Goal: Information Seeking & Learning: Learn about a topic

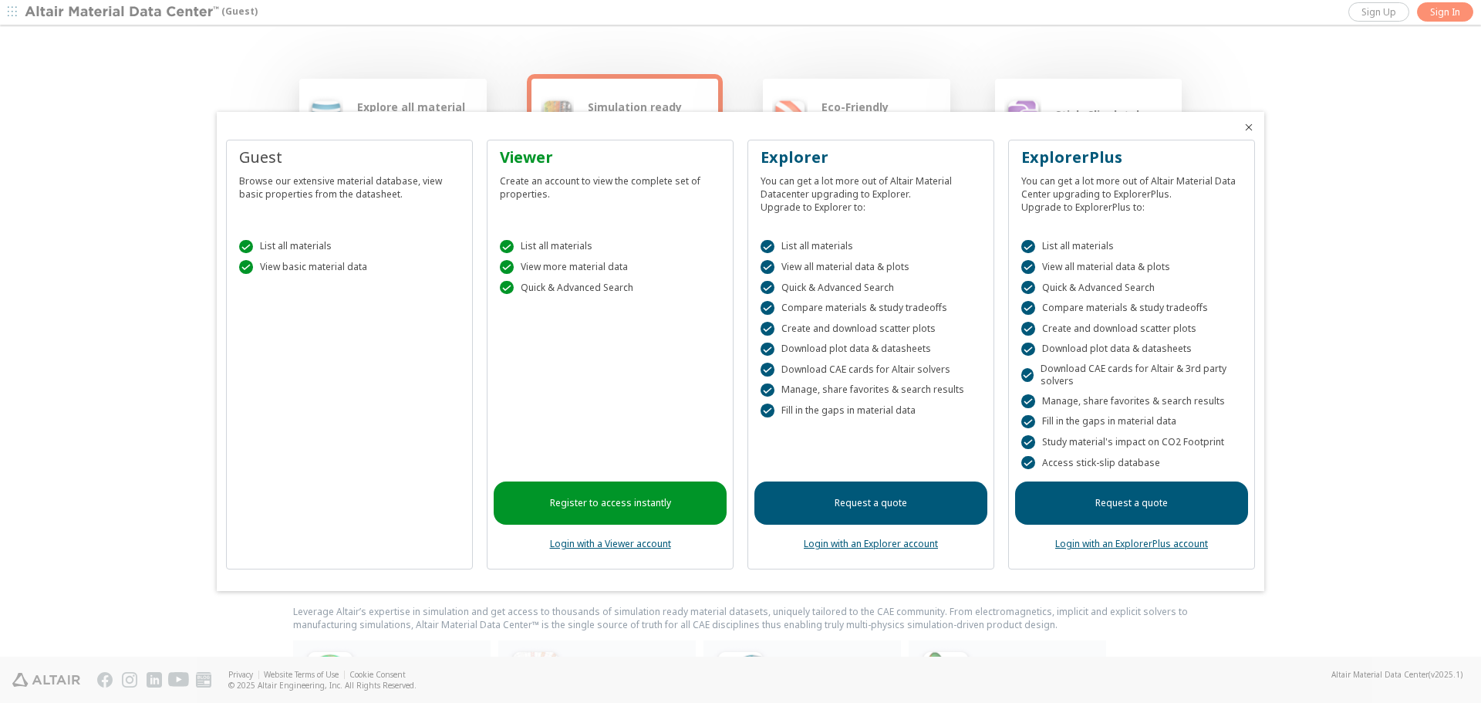
click at [582, 495] on link "Register to access instantly" at bounding box center [610, 502] width 233 height 43
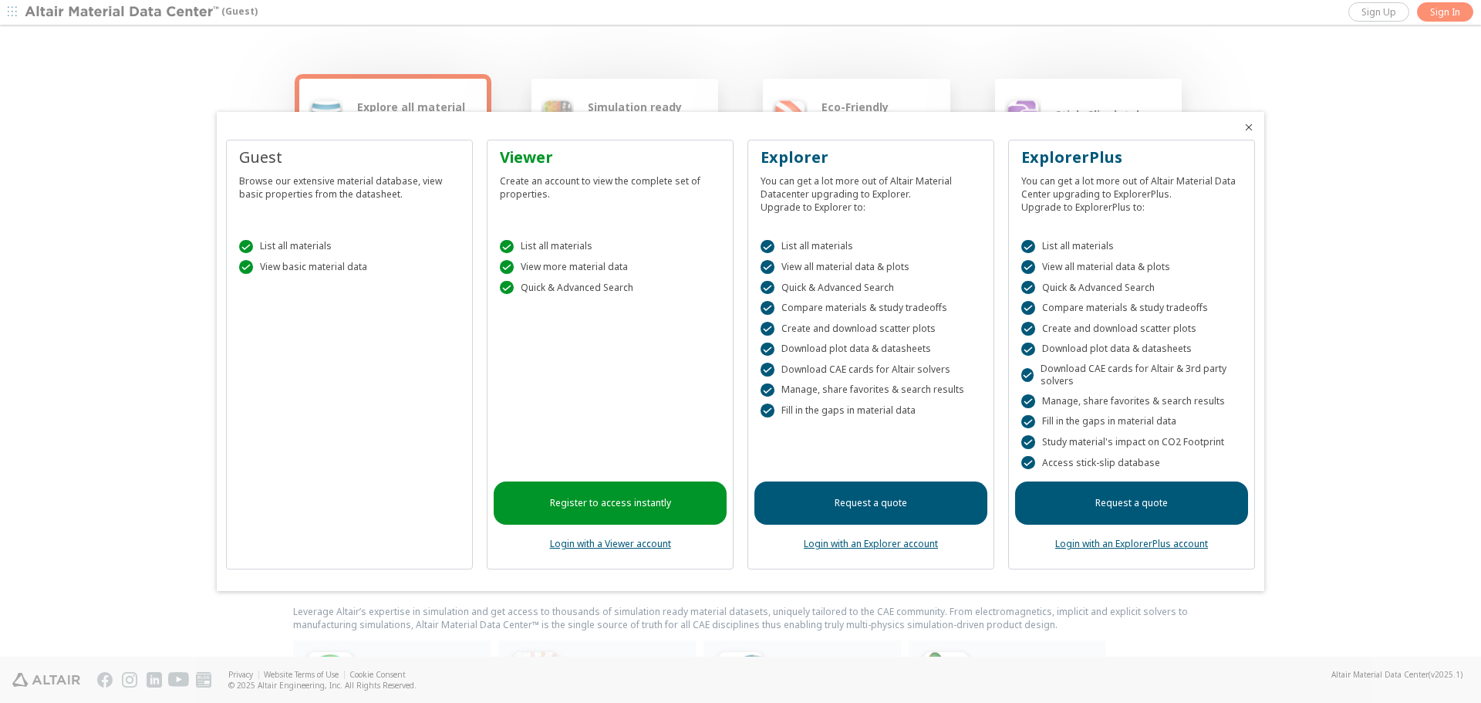
click at [589, 544] on link "Login with a Viewer account" at bounding box center [610, 543] width 121 height 13
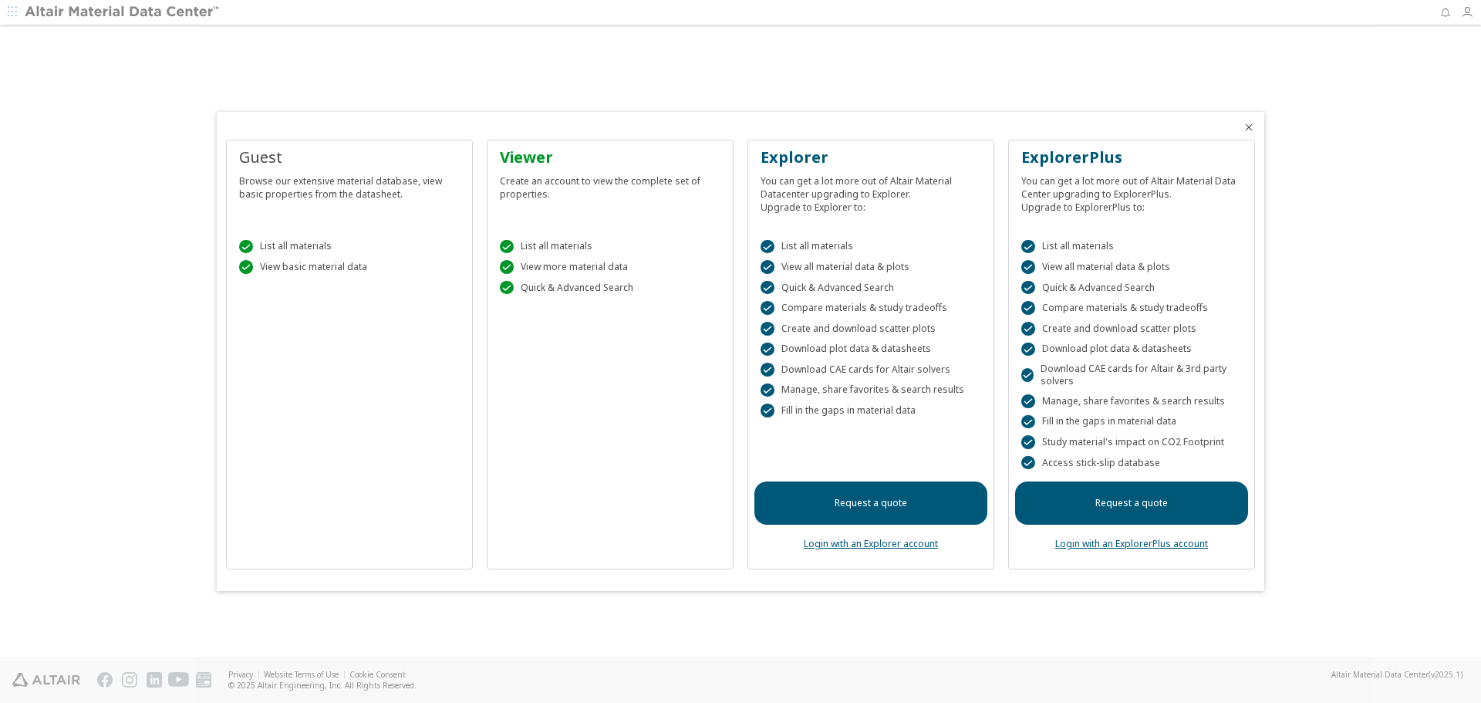
click at [529, 160] on div "Viewer" at bounding box center [610, 158] width 221 height 22
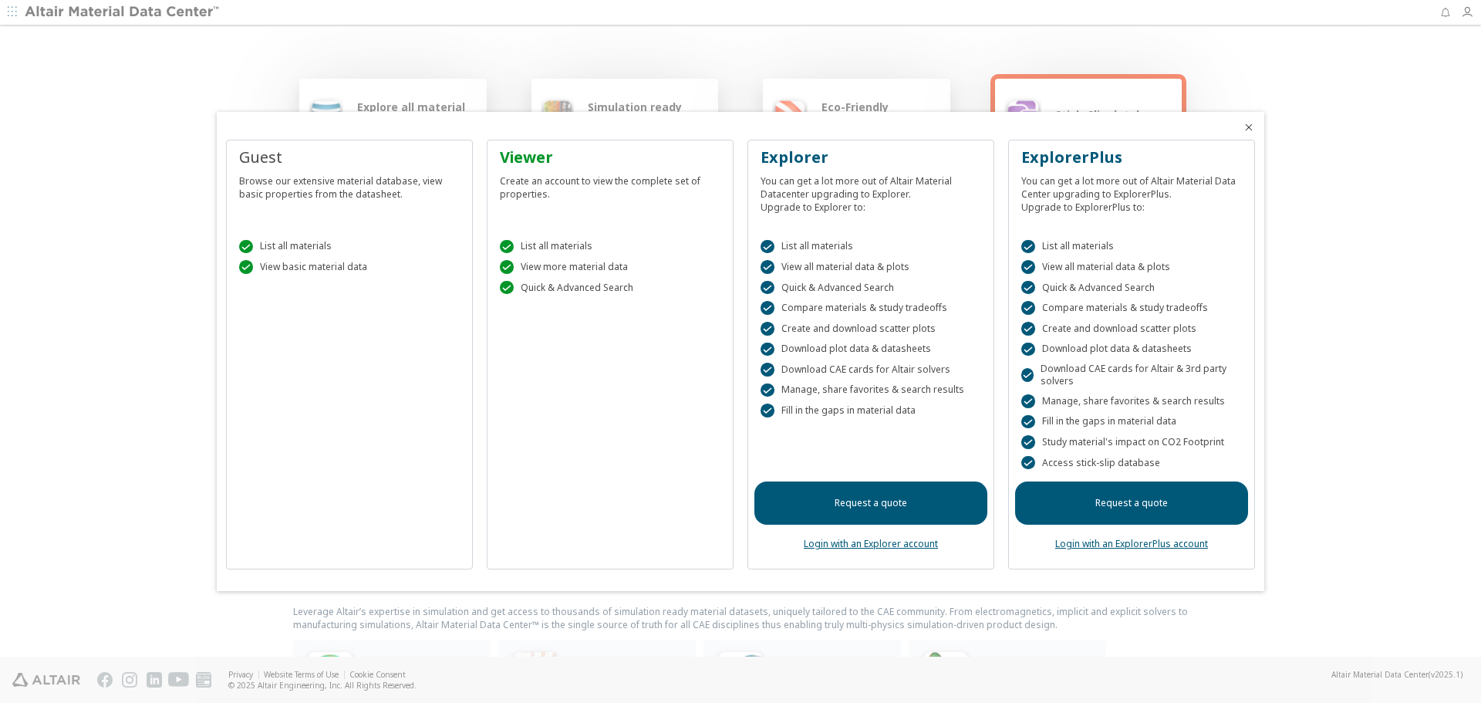
click at [562, 201] on div "Viewer Create an account to view the complete set of properties." at bounding box center [610, 184] width 233 height 74
drag, startPoint x: 562, startPoint y: 176, endPoint x: 607, endPoint y: 170, distance: 45.2
click at [574, 174] on div "Create an account to view the complete set of properties." at bounding box center [610, 184] width 221 height 32
click at [524, 154] on div "Viewer" at bounding box center [610, 158] width 221 height 22
click at [1245, 121] on icon "Close" at bounding box center [1249, 127] width 12 height 12
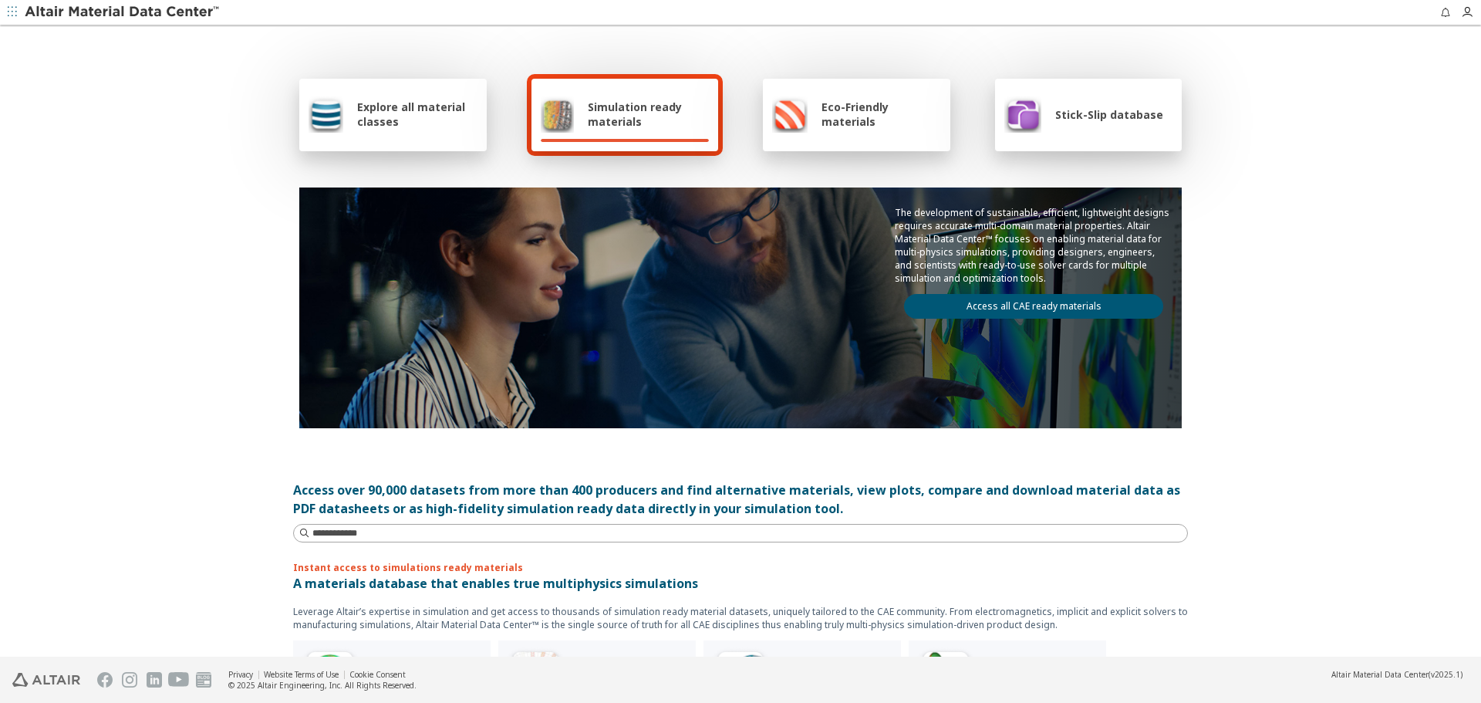
click at [413, 120] on span "Explore all material classes" at bounding box center [417, 113] width 120 height 29
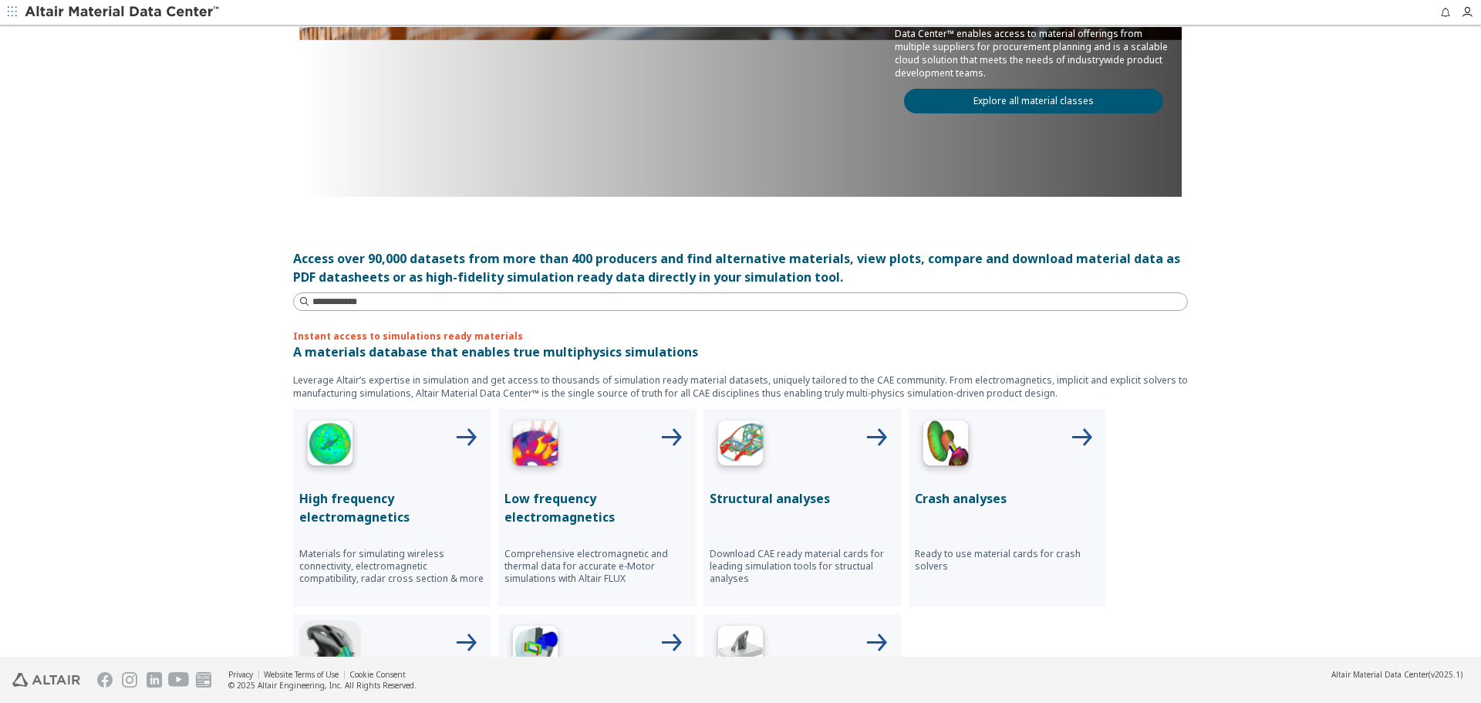
scroll to position [77, 0]
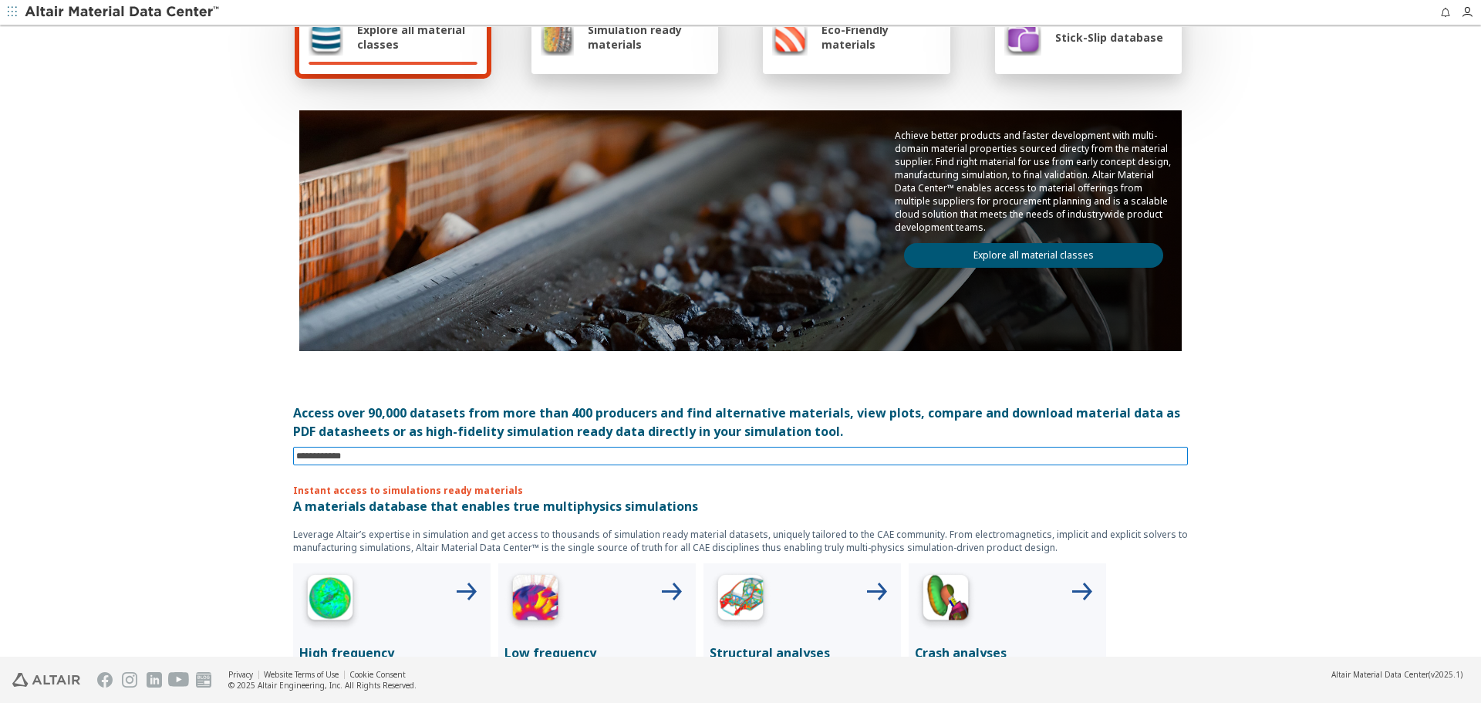
click at [435, 463] on input at bounding box center [742, 455] width 892 height 17
type input "***"
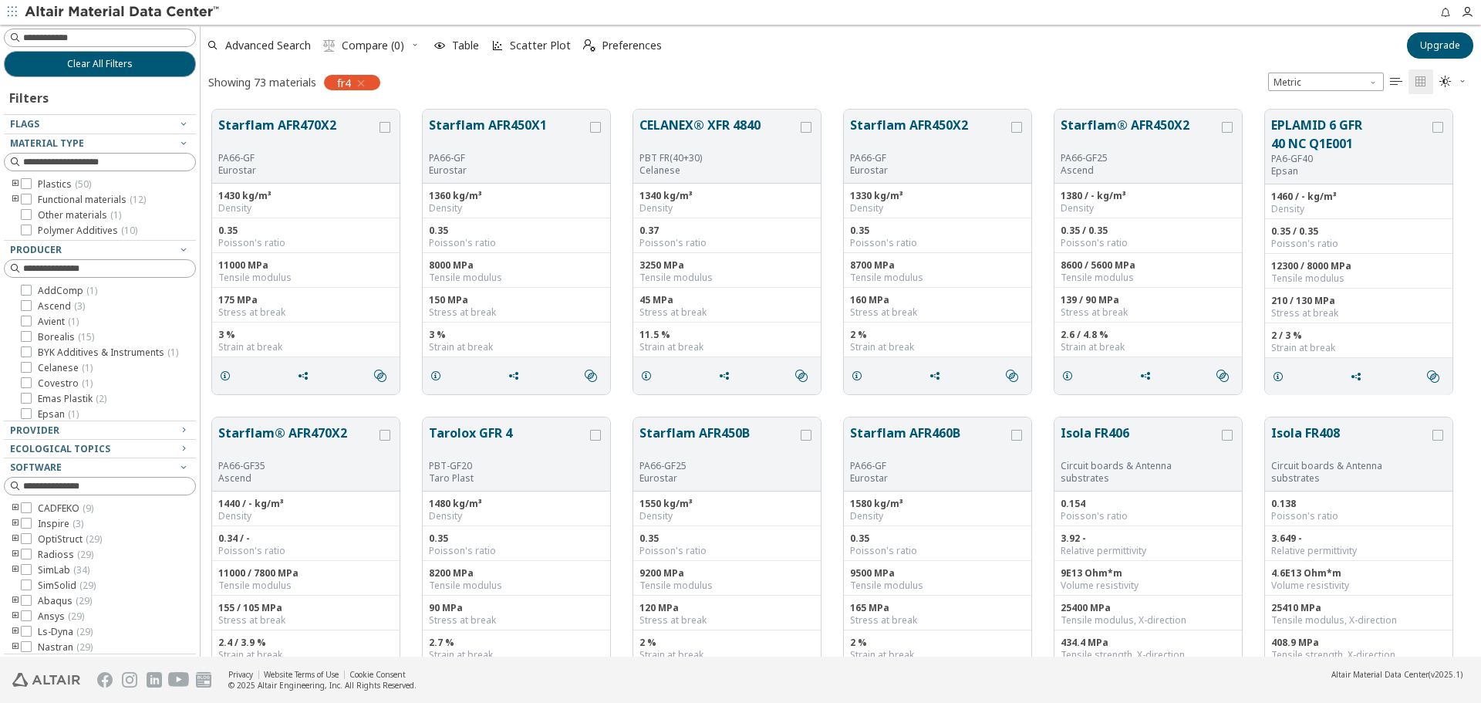
click at [13, 197] on icon "toogle group" at bounding box center [15, 200] width 11 height 12
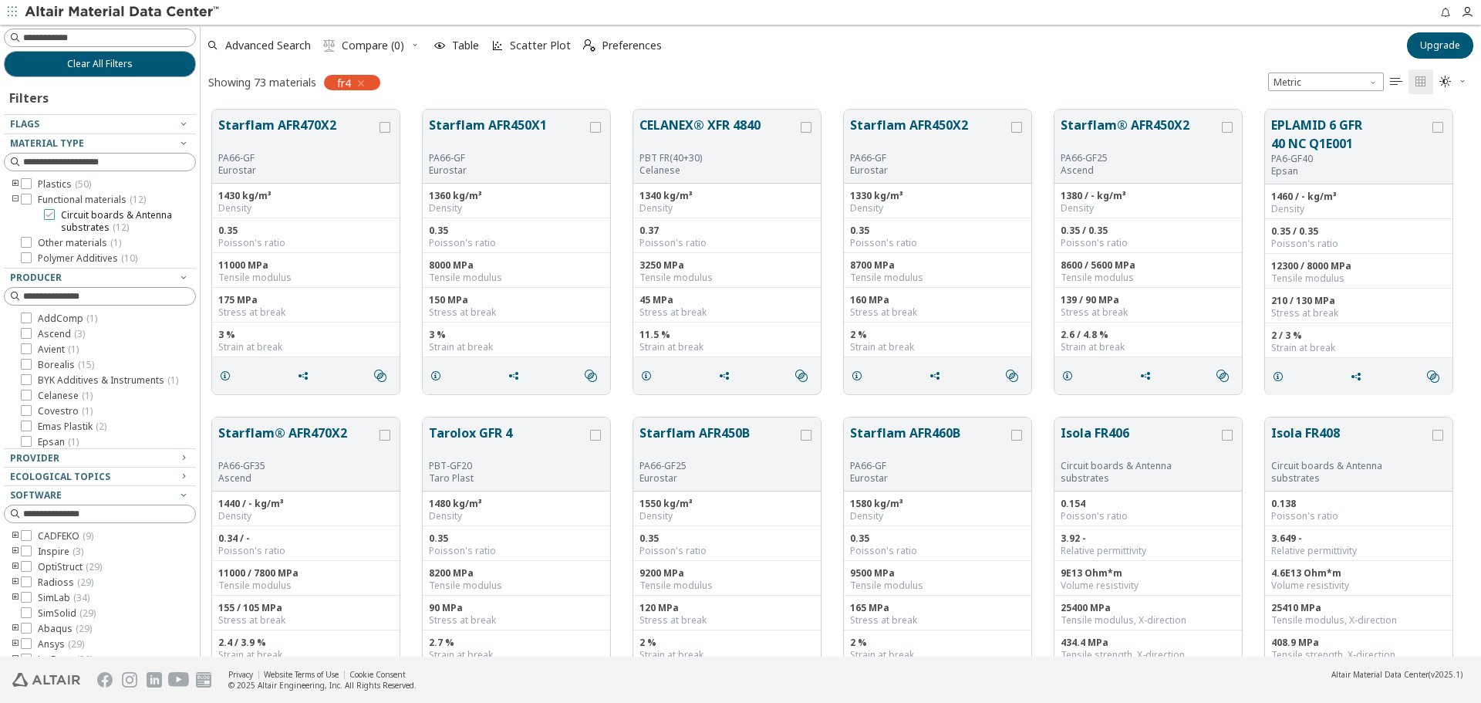
click at [49, 215] on icon at bounding box center [49, 214] width 11 height 11
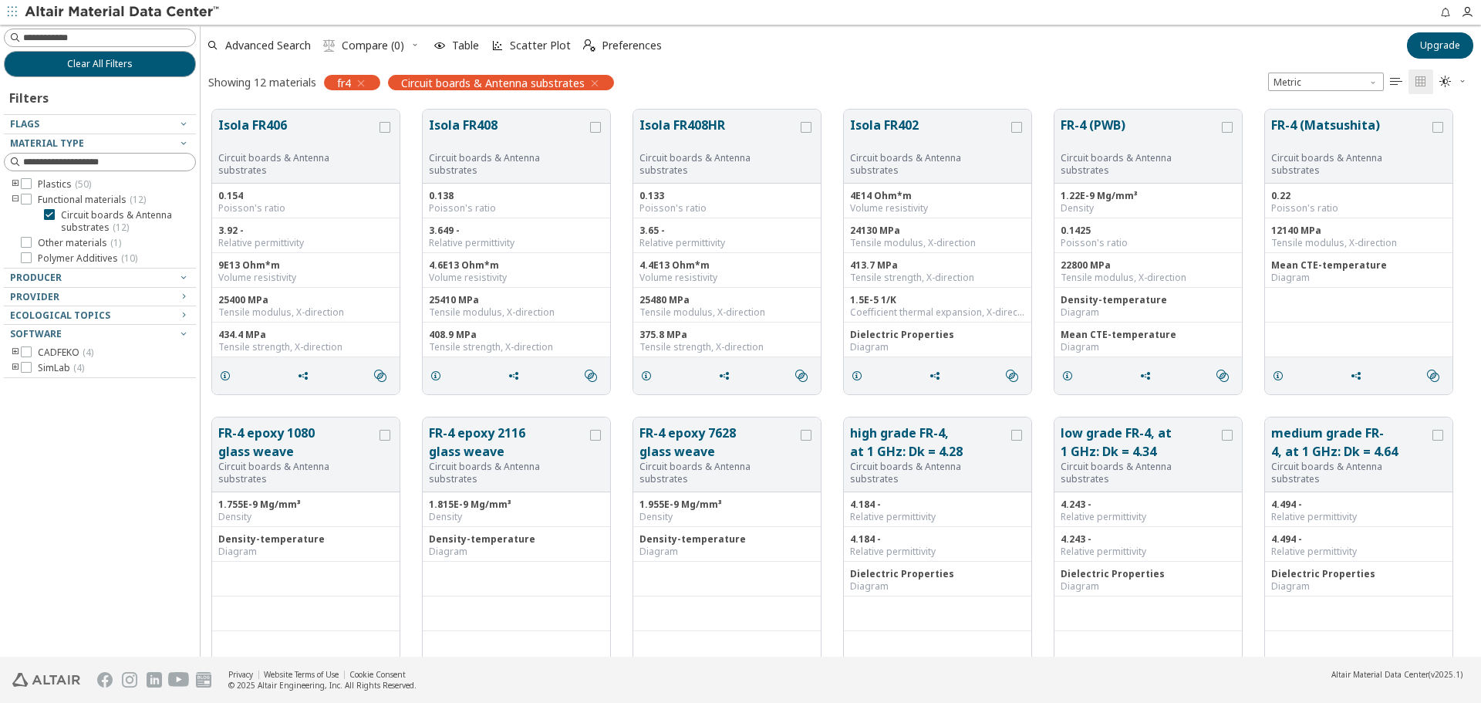
click at [595, 81] on icon "button" at bounding box center [595, 83] width 12 height 12
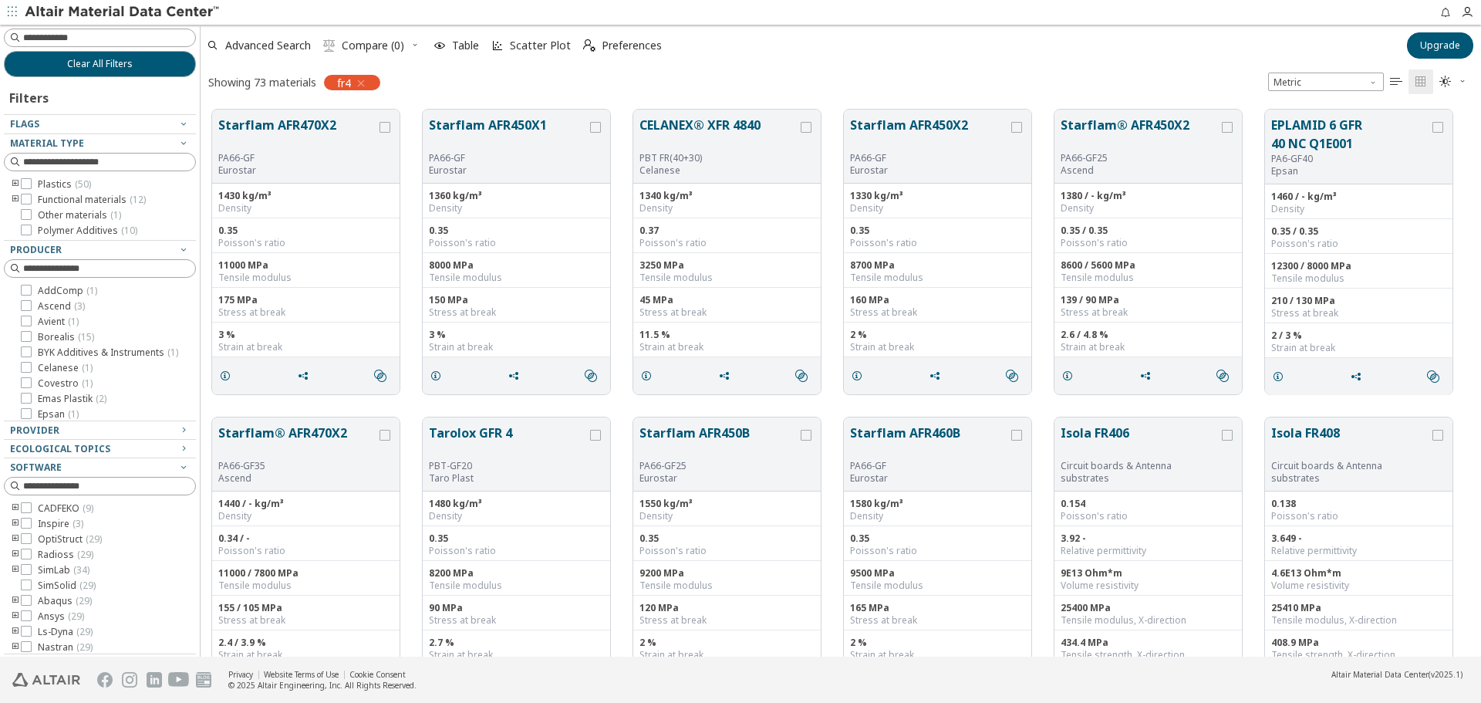
click at [174, 126] on div at bounding box center [96, 130] width 184 height 8
click at [177, 123] on icon "button" at bounding box center [183, 123] width 12 height 12
click at [177, 141] on icon "button" at bounding box center [183, 143] width 12 height 12
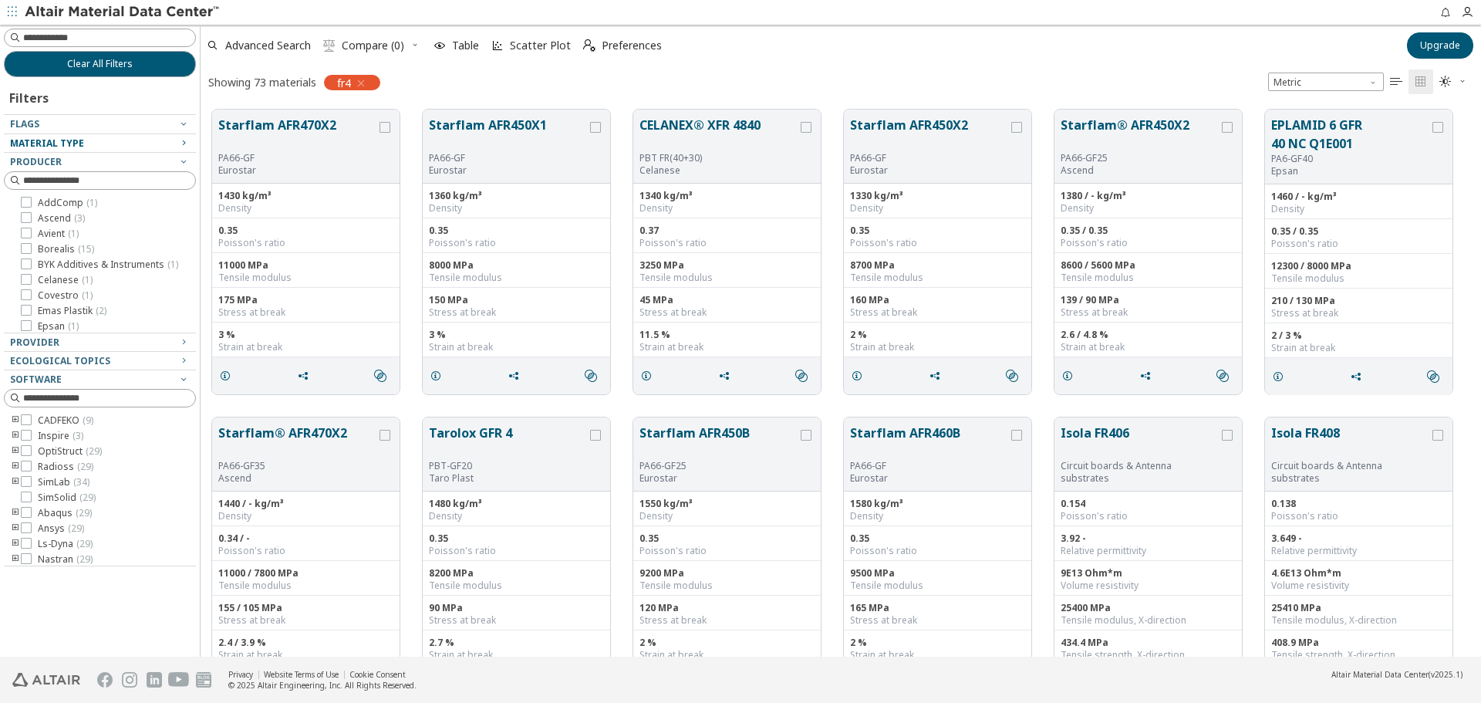
click at [174, 141] on div "Material Type" at bounding box center [93, 143] width 167 height 12
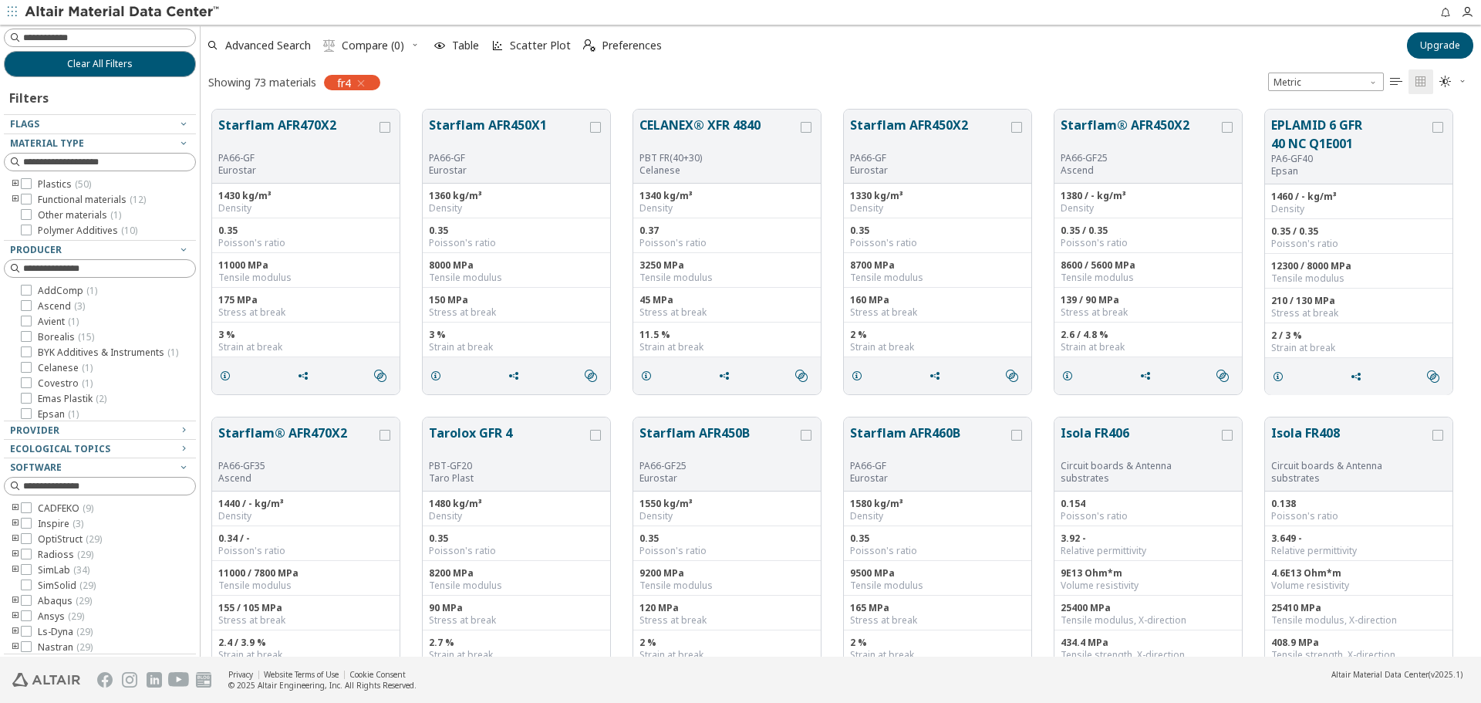
click at [14, 182] on icon "toogle group" at bounding box center [15, 184] width 11 height 12
click at [36, 200] on icon "toogle group" at bounding box center [38, 200] width 11 height 12
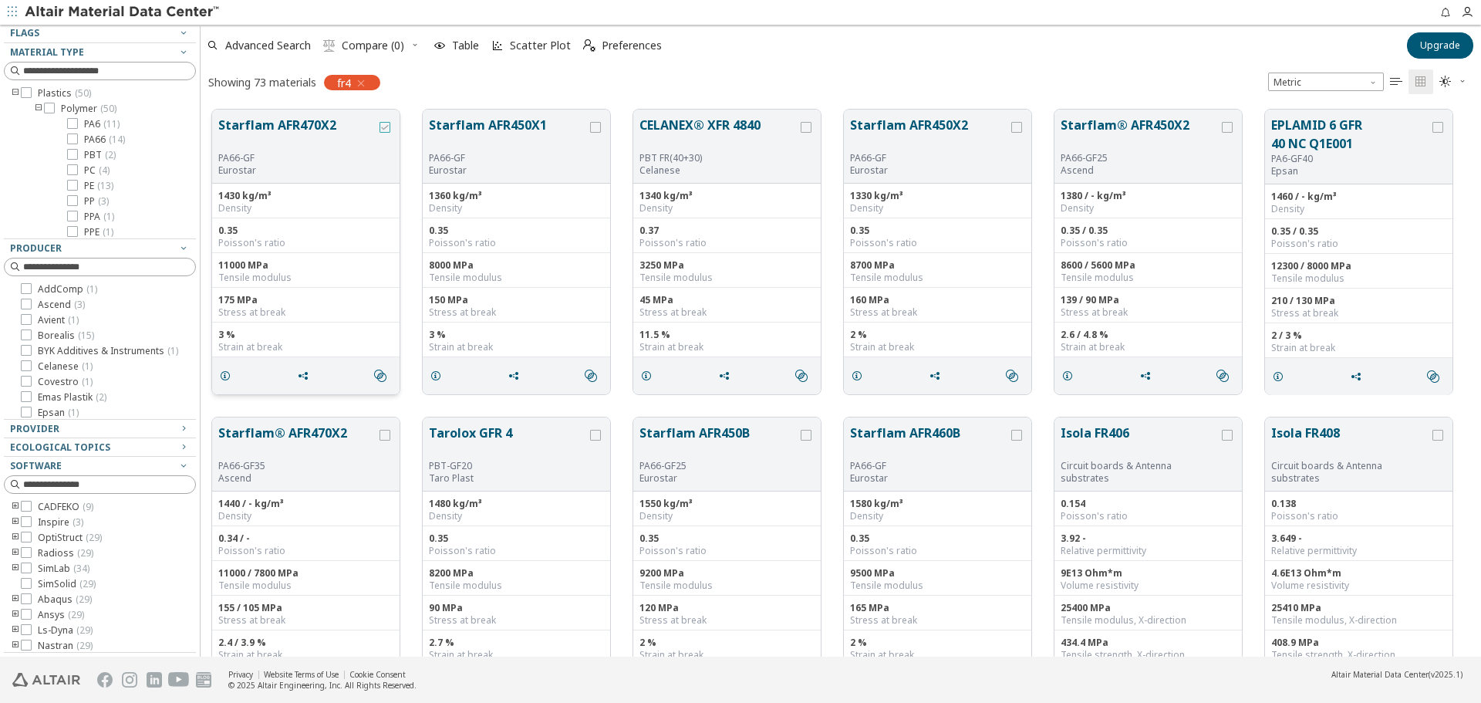
click at [382, 128] on icon "grid" at bounding box center [384, 127] width 11 height 11
click at [298, 379] on icon "grid" at bounding box center [303, 375] width 12 height 12
click at [227, 376] on icon "grid" at bounding box center [225, 375] width 12 height 12
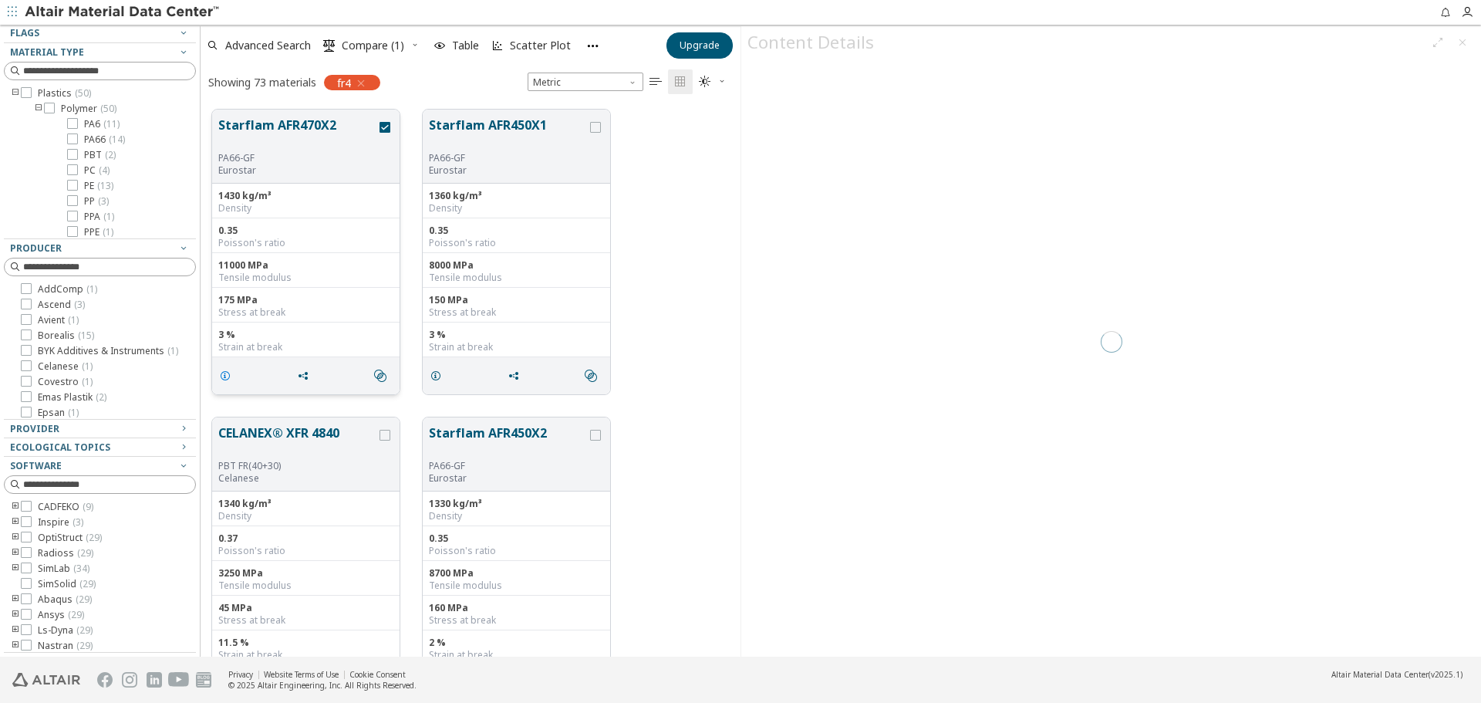
scroll to position [547, 528]
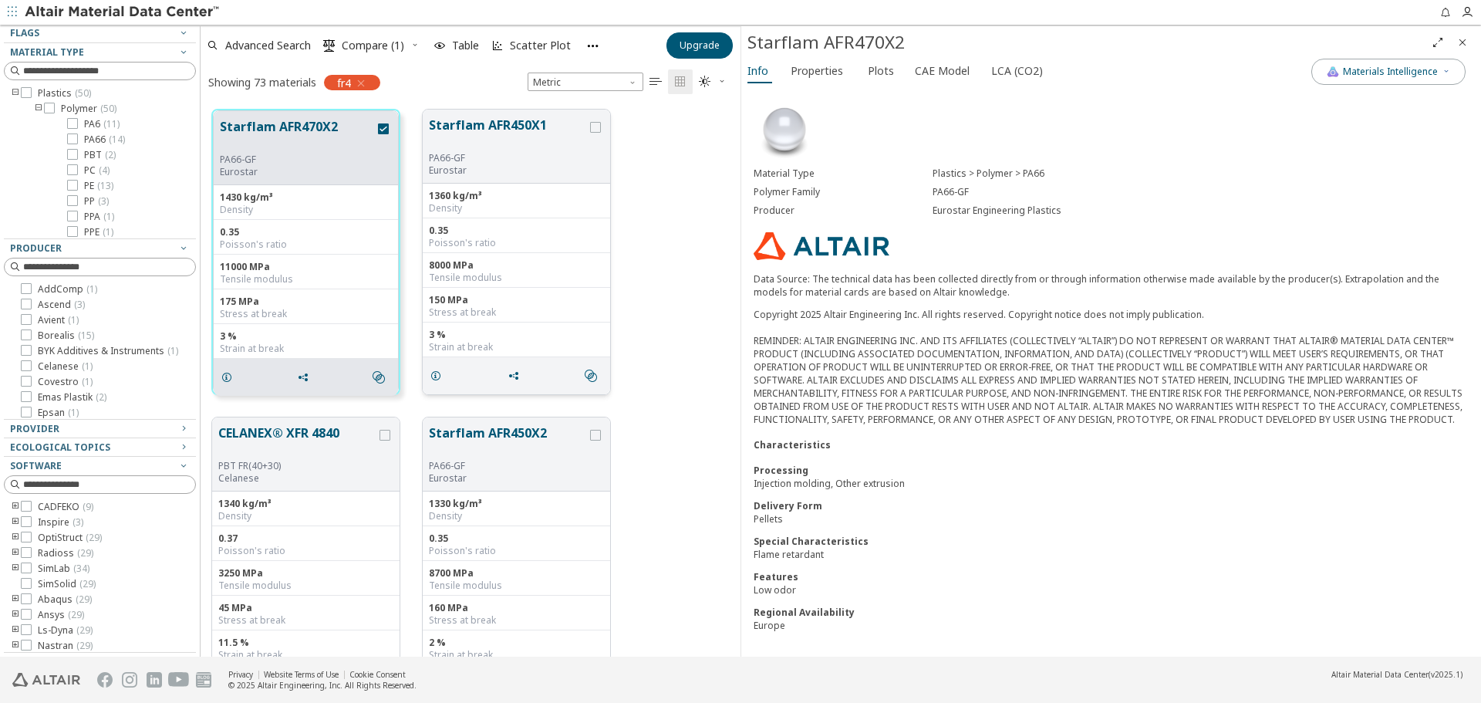
click at [499, 170] on p "Eurostar" at bounding box center [508, 170] width 158 height 12
click at [599, 130] on icon "grid" at bounding box center [595, 127] width 11 height 11
click at [383, 127] on icon "grid" at bounding box center [383, 128] width 11 height 11
